Goal: Information Seeking & Learning: Learn about a topic

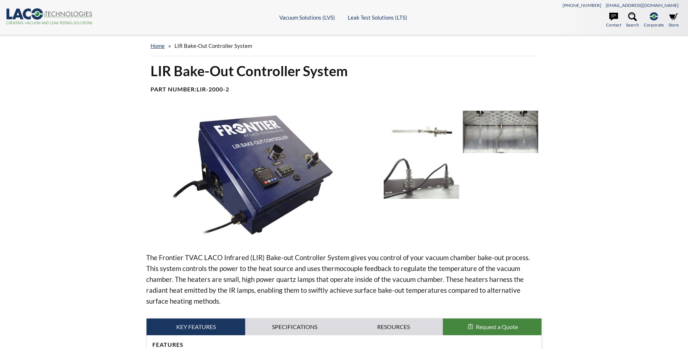
select select "Language Translate Widget"
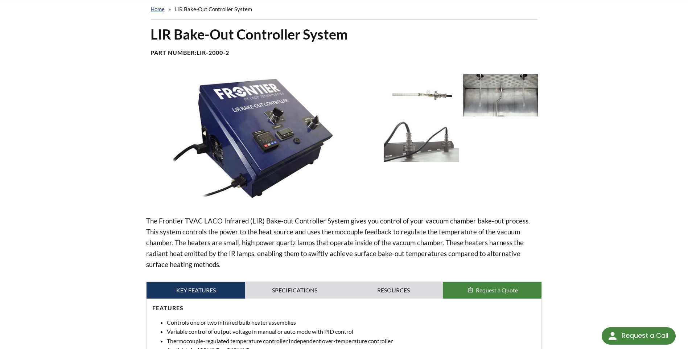
scroll to position [36, 0]
click at [299, 293] on link "Specifications" at bounding box center [294, 290] width 99 height 17
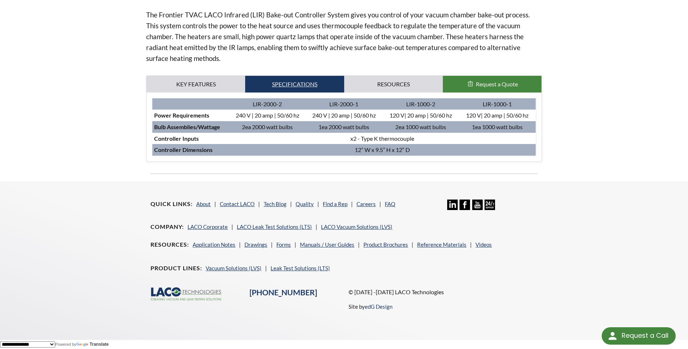
scroll to position [243, 0]
drag, startPoint x: 344, startPoint y: 139, endPoint x: 428, endPoint y: 137, distance: 83.8
click at [428, 137] on td "x2 - Type K thermocouple" at bounding box center [382, 139] width 307 height 12
click at [367, 89] on link "Resources" at bounding box center [393, 84] width 99 height 17
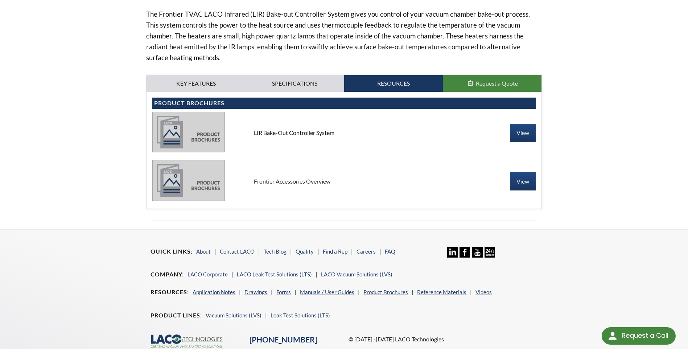
click at [513, 38] on p "The Frontier TVAC LACO Infrared (LIR) Bake-out Controller System gives you cont…" at bounding box center [343, 36] width 395 height 54
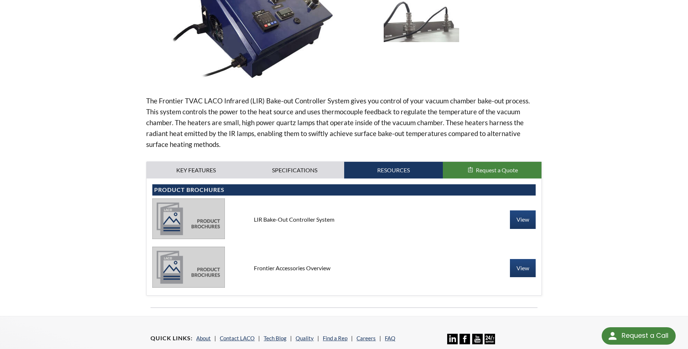
scroll to position [181, 0]
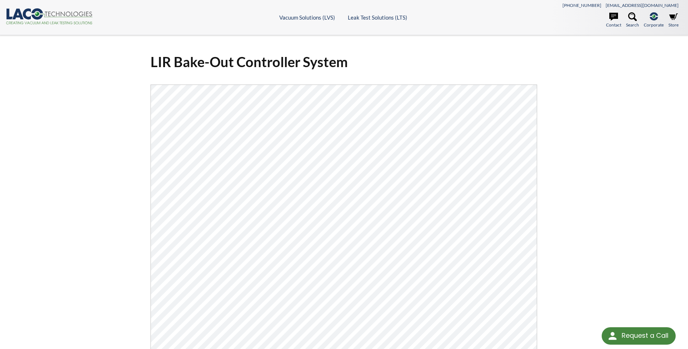
scroll to position [109, 0]
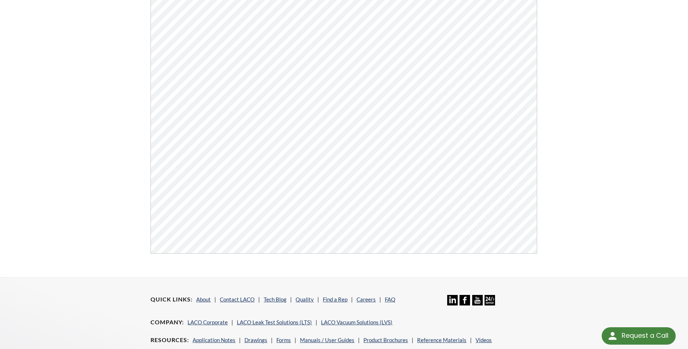
scroll to position [181, 0]
